Goal: Task Accomplishment & Management: Manage account settings

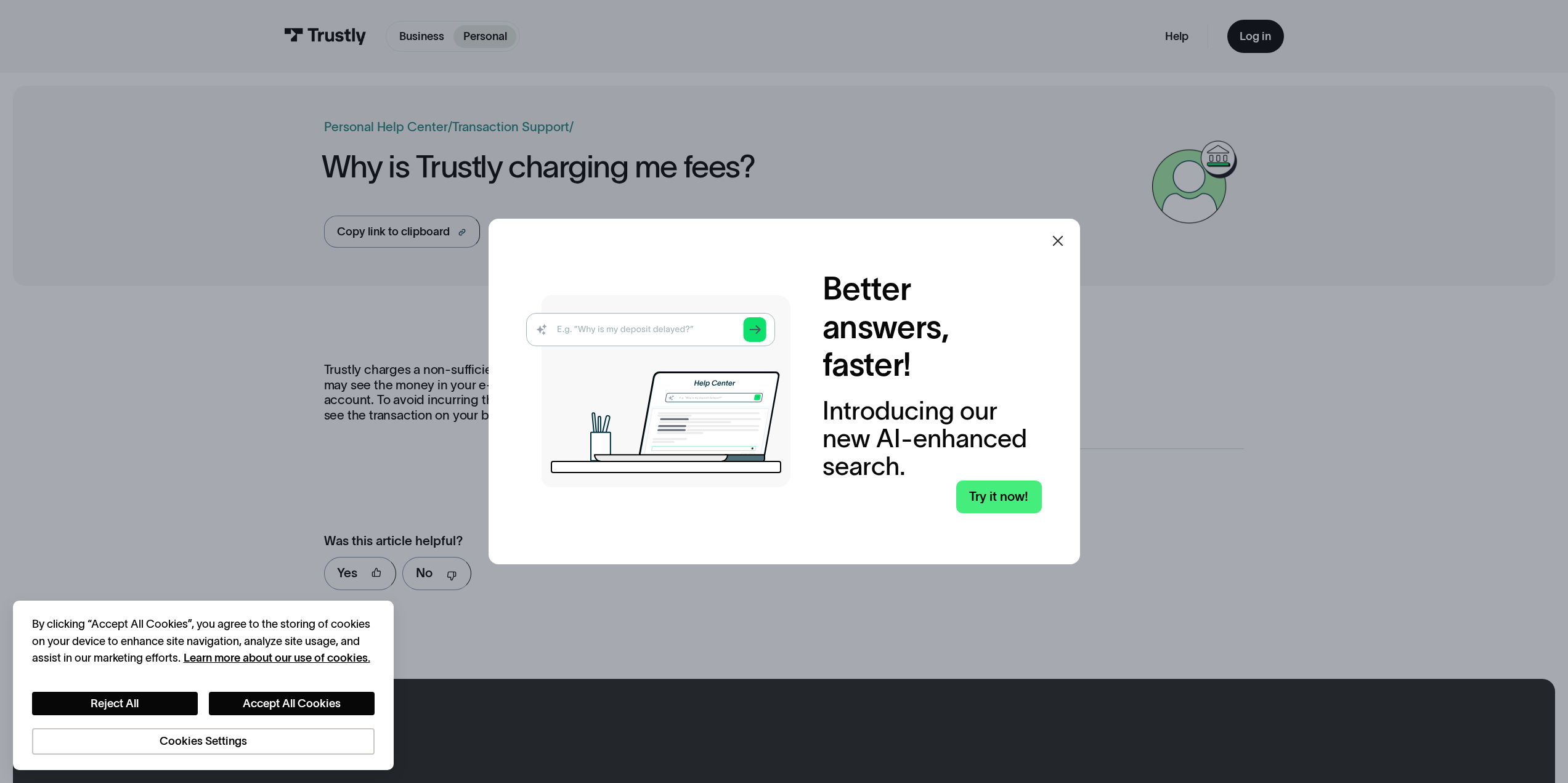
click at [1065, 242] on icon at bounding box center [1058, 241] width 15 height 15
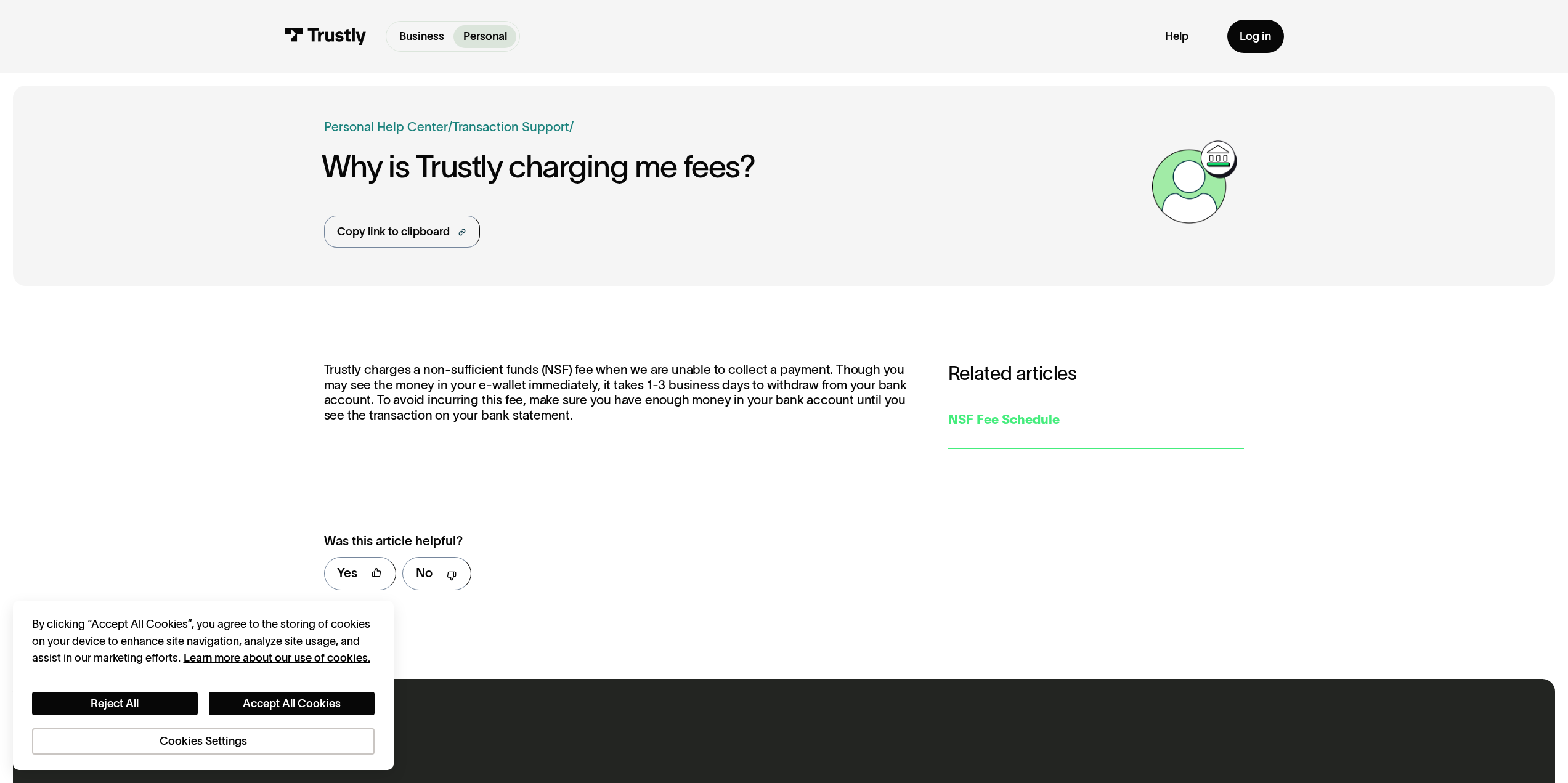
click at [1073, 428] on div "NSF Fee Schedule" at bounding box center [1096, 419] width 296 height 19
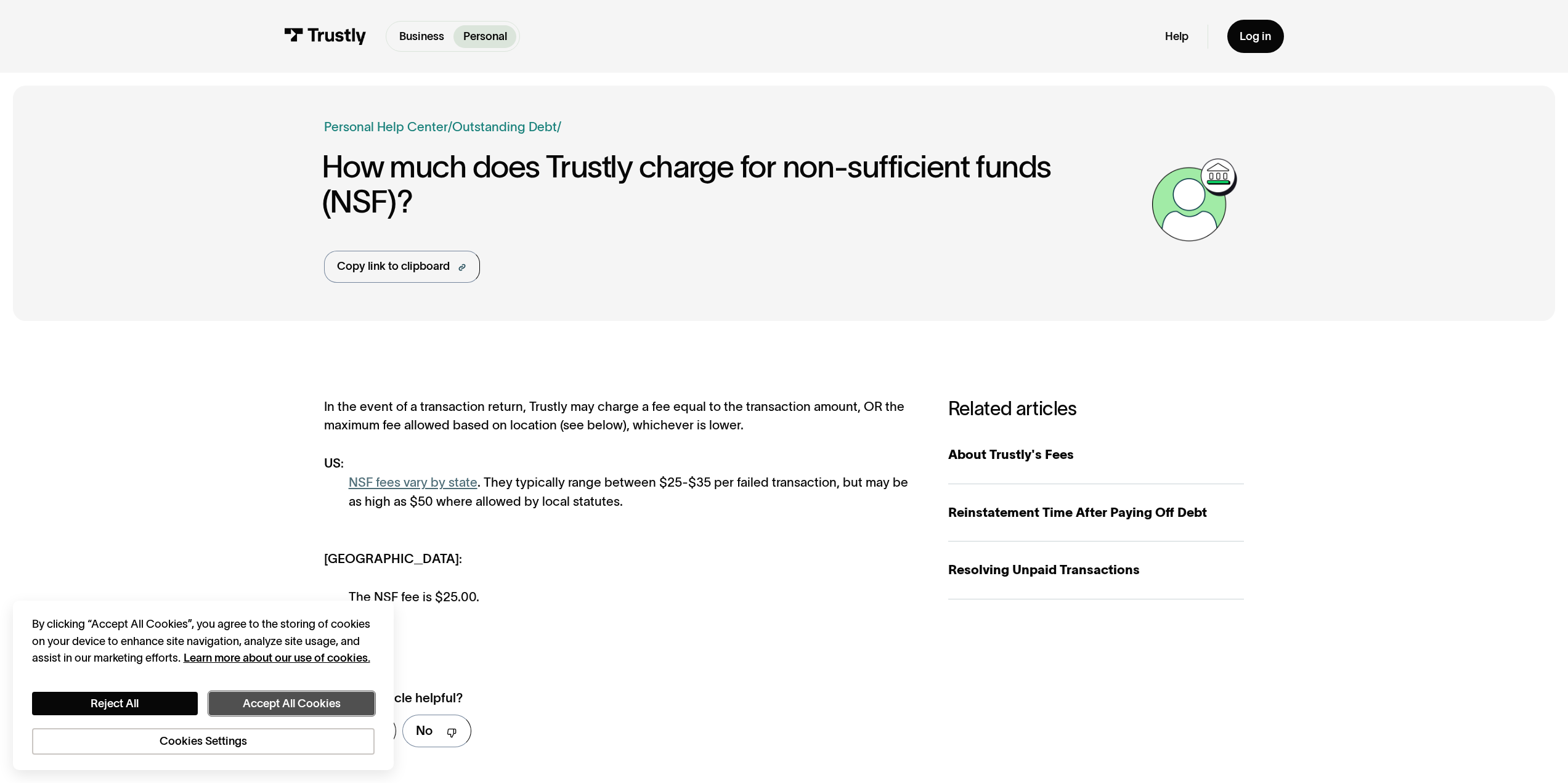
click at [262, 705] on button "Accept All Cookies" at bounding box center [291, 704] width 166 height 24
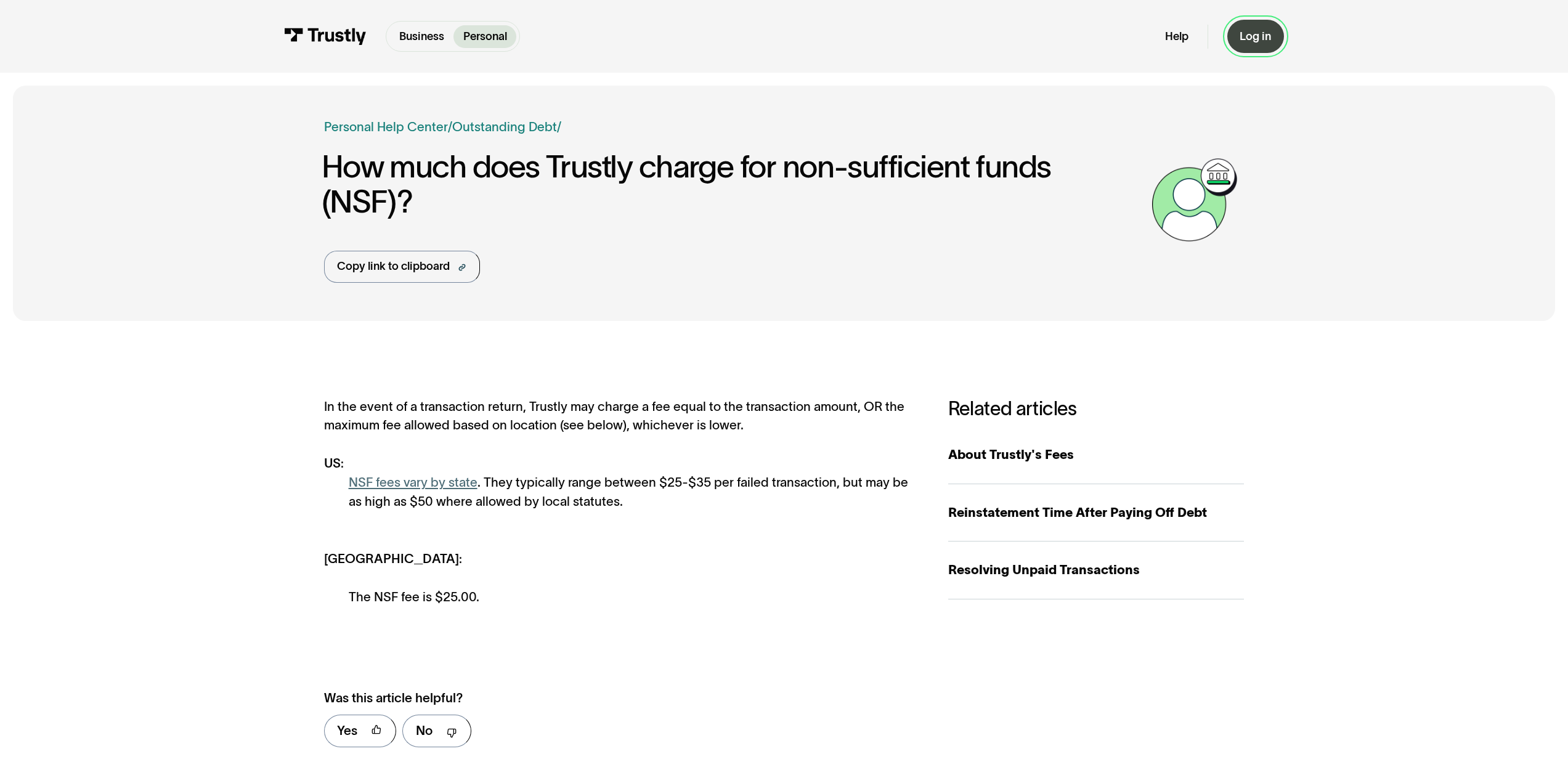
click at [1259, 37] on div "Log in" at bounding box center [1255, 37] width 31 height 14
